Goal: Task Accomplishment & Management: Manage account settings

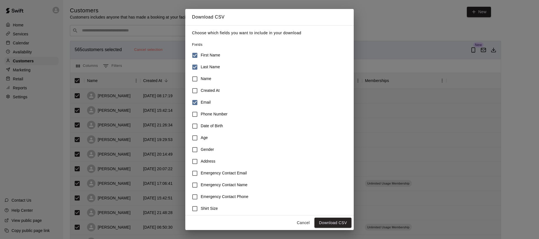
scroll to position [39, 0]
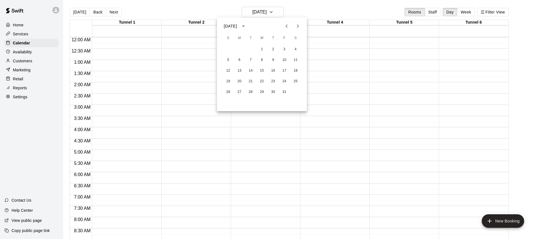
scroll to position [265, 0]
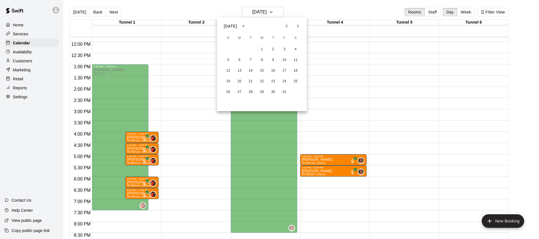
drag, startPoint x: 29, startPoint y: 40, endPoint x: 30, endPoint y: 56, distance: 16.0
click at [29, 40] on div at bounding box center [269, 119] width 539 height 239
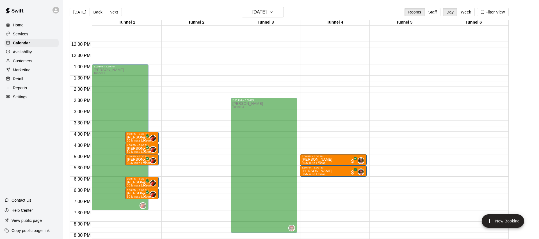
click at [23, 61] on p "Customers" at bounding box center [22, 61] width 19 height 6
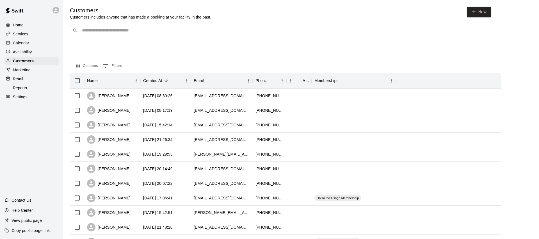
click at [103, 34] on div "​ ​" at bounding box center [154, 30] width 169 height 11
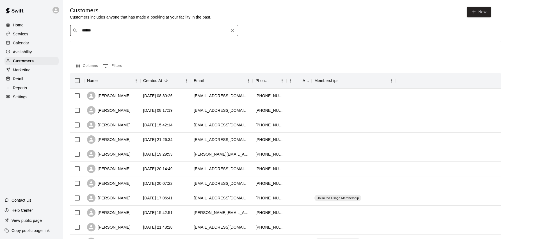
type input "*******"
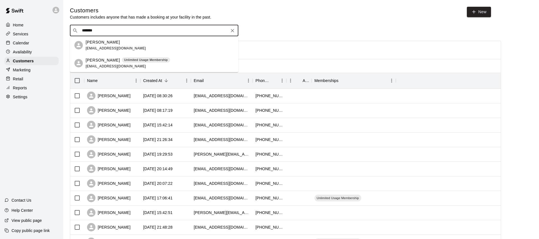
click at [175, 63] on div "Shannon Cavallo Unlimited Usage Membership shannonmcbride83@gmail.com" at bounding box center [160, 63] width 148 height 12
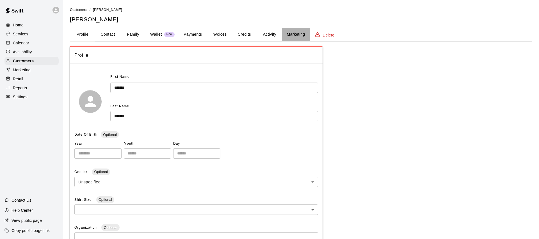
click at [292, 34] on button "Marketing" at bounding box center [295, 34] width 27 height 13
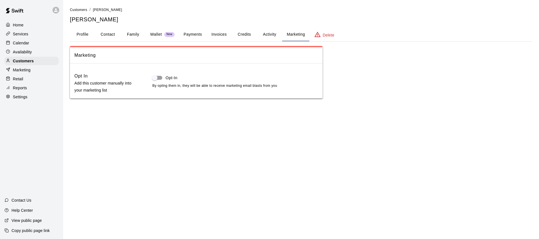
click at [268, 34] on button "Activity" at bounding box center [269, 34] width 25 height 13
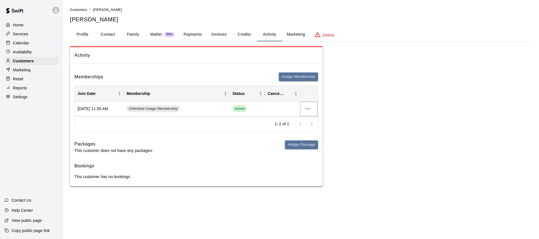
click at [307, 110] on icon "more actions" at bounding box center [307, 108] width 7 height 7
click at [317, 130] on li "Cancel" at bounding box center [319, 129] width 32 height 9
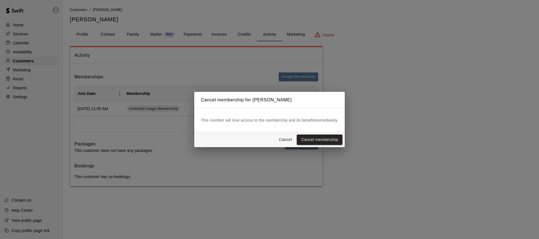
click at [325, 140] on button "Cancel membership" at bounding box center [320, 140] width 46 height 10
